Goal: Navigation & Orientation: Find specific page/section

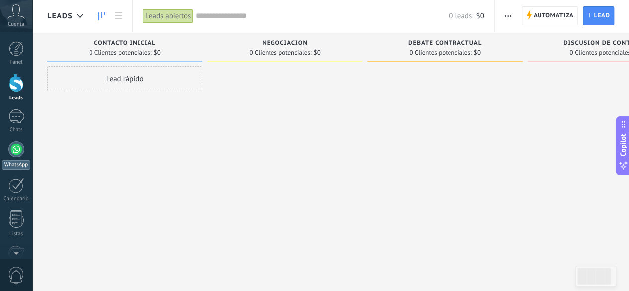
click at [24, 148] on link "WhatsApp" at bounding box center [16, 155] width 32 height 28
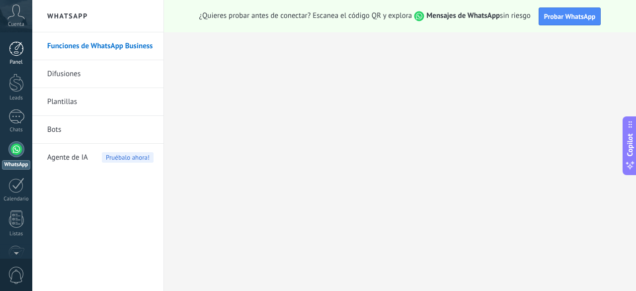
click at [22, 41] on div at bounding box center [16, 48] width 15 height 15
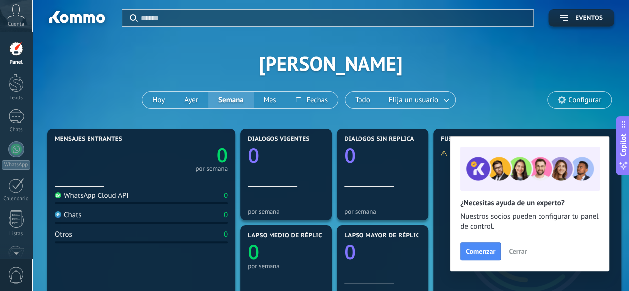
click at [18, 140] on div "Panel Leads Chats WhatsApp Clientes" at bounding box center [16, 211] width 32 height 340
click at [19, 145] on div at bounding box center [16, 149] width 16 height 16
